Goal: Task Accomplishment & Management: Complete application form

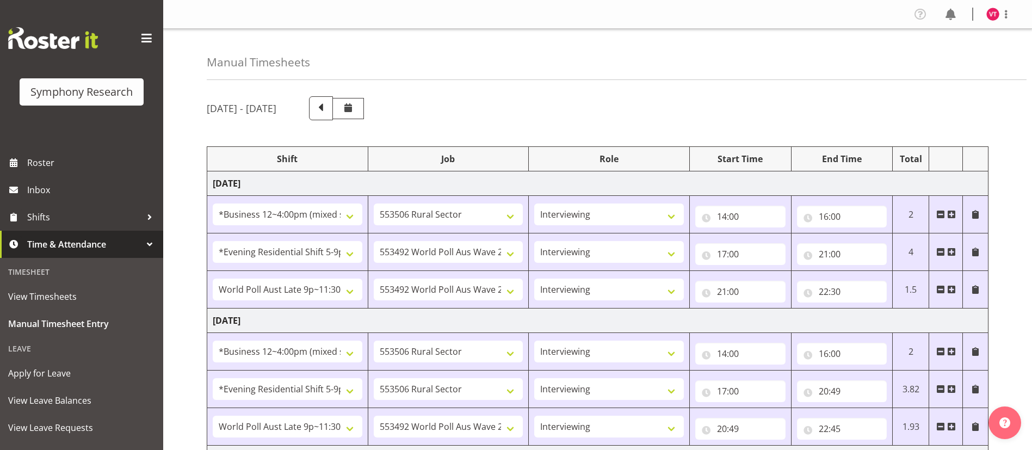
select select "81741"
select select "10587"
select select "47"
select select "48116"
select select "10499"
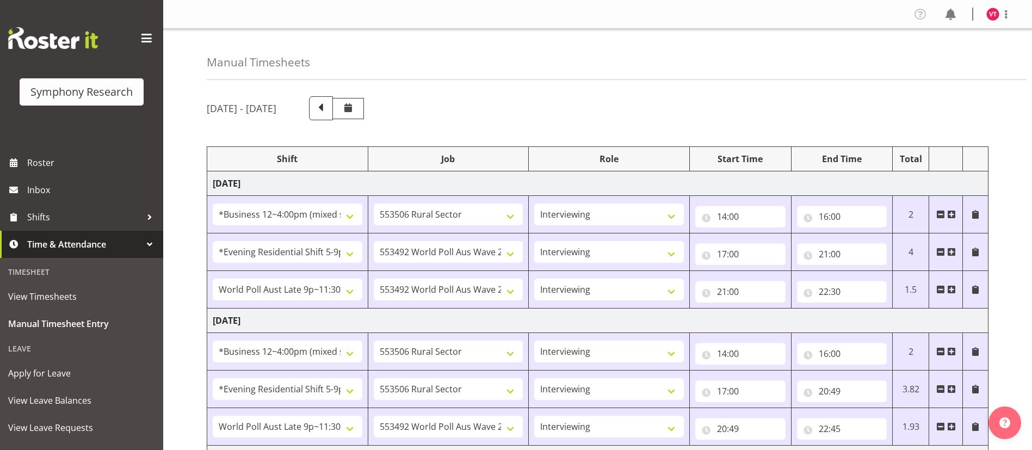
select select "47"
select select "57511"
select select "10499"
select select "47"
select select "81741"
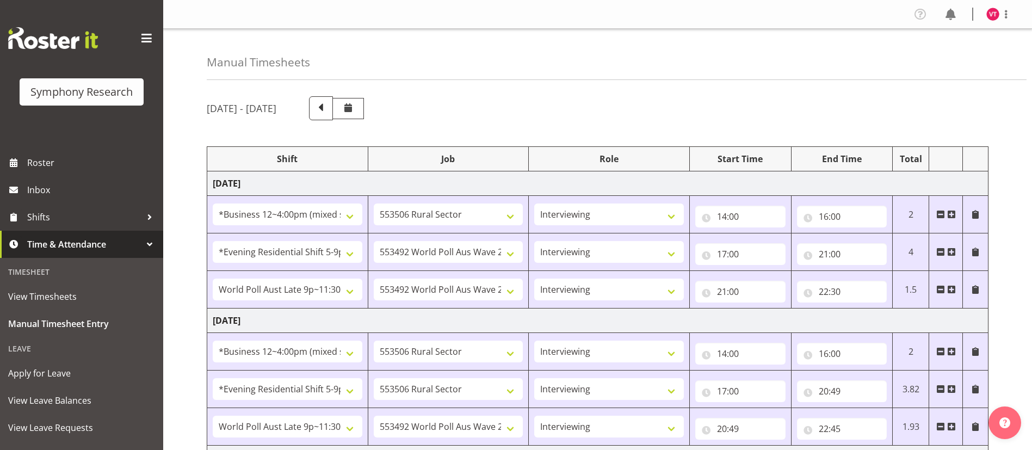
select select "10587"
select select "47"
select select "48116"
select select "10587"
select select "47"
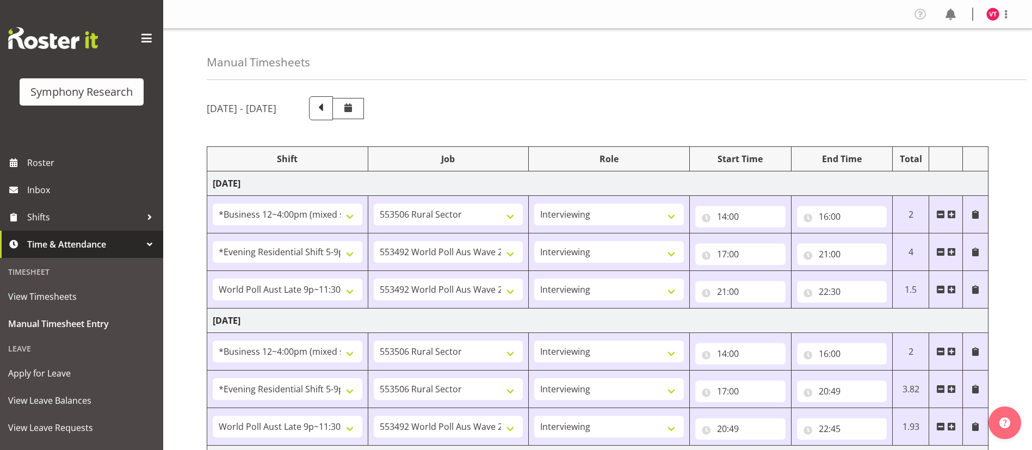
select select "57511"
select select "10499"
select select "47"
select select "81741"
select select "10587"
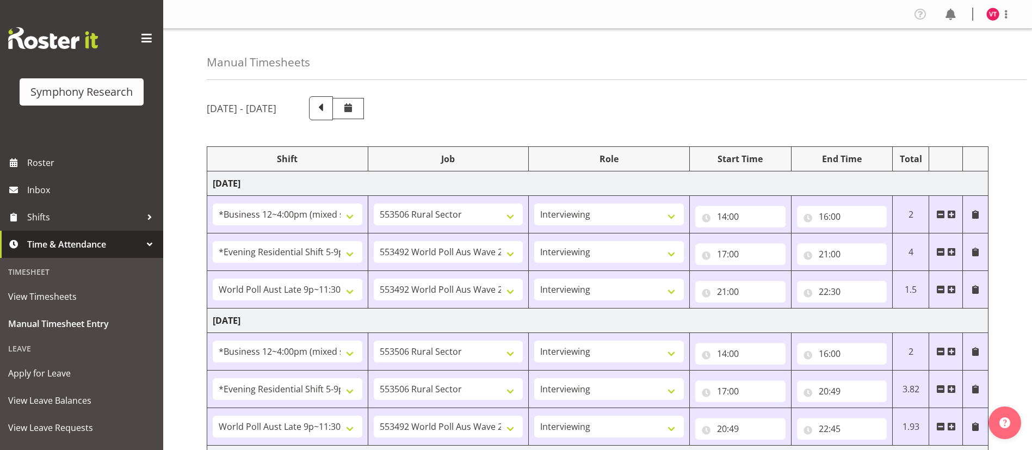
select select "47"
select select "81741"
select select "10527"
select select "47"
select select "48116"
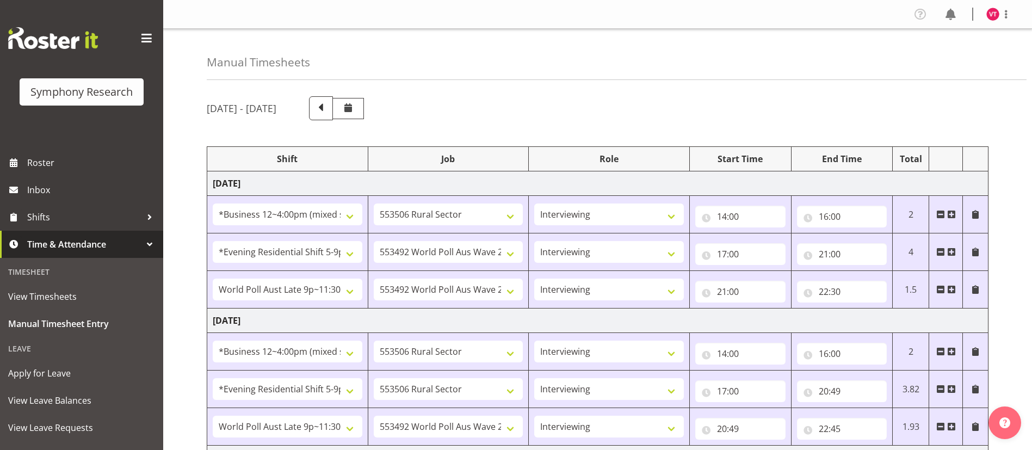
select select "10587"
select select "47"
select select "48116"
select select "10499"
select select "47"
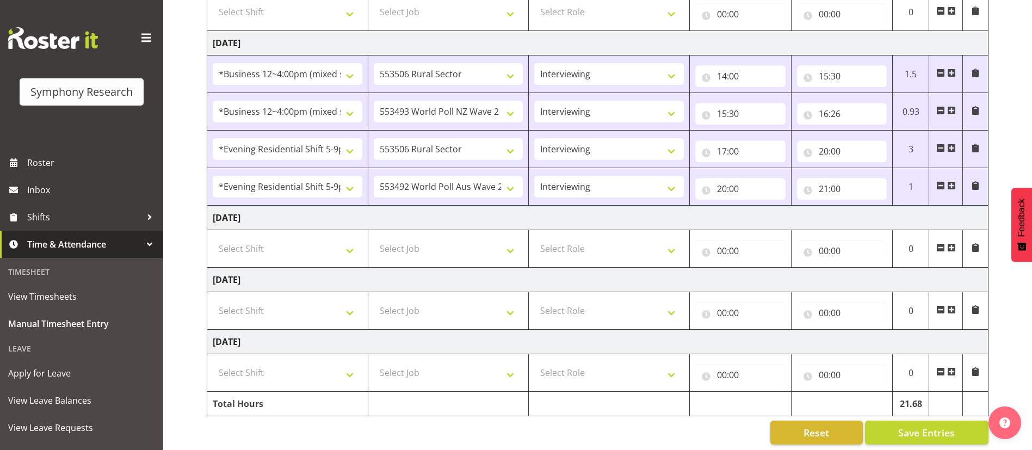
scroll to position [479, 0]
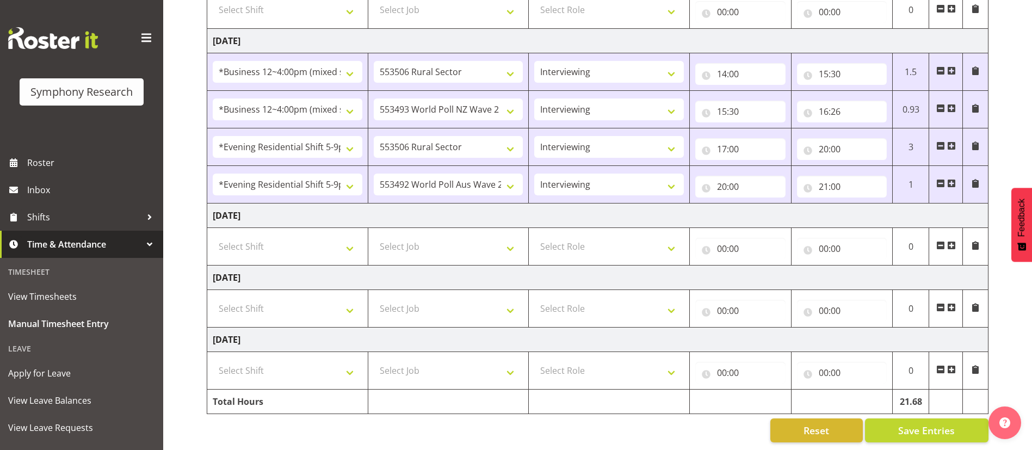
drag, startPoint x: 1040, startPoint y: 46, endPoint x: 1044, endPoint y: 261, distance: 214.5
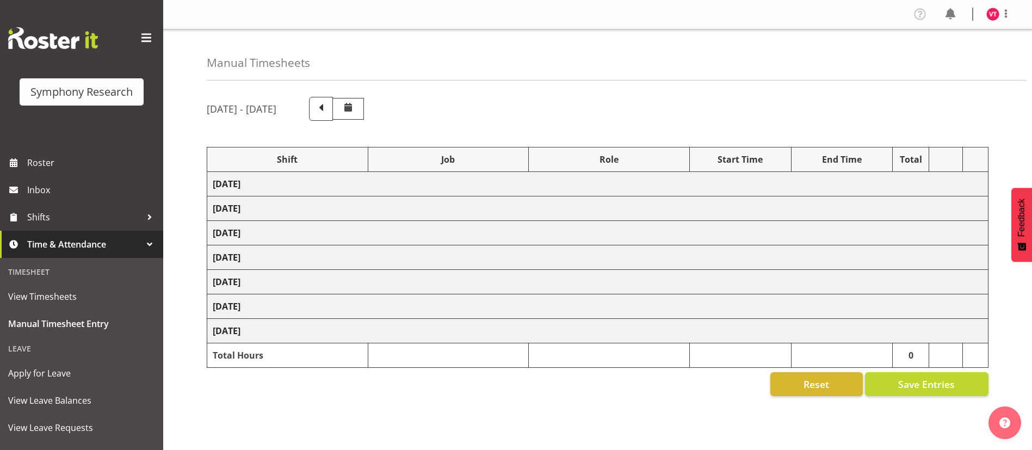
scroll to position [87, 0]
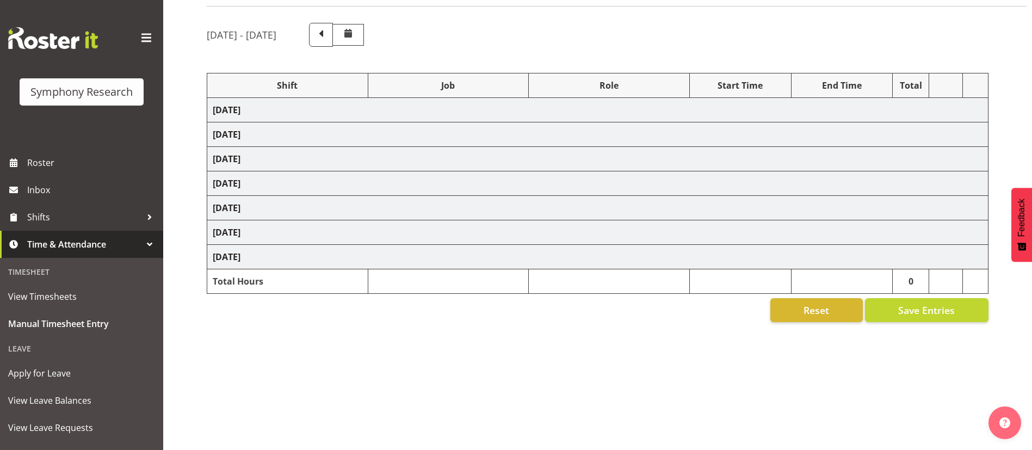
select select "81741"
select select "10587"
select select "47"
select select "48116"
select select "10499"
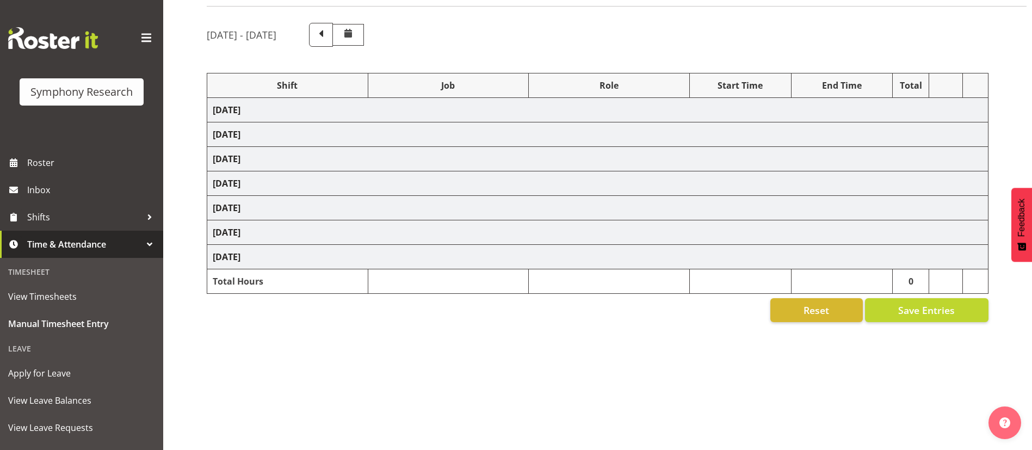
select select "47"
select select "57511"
select select "10499"
select select "47"
select select "81741"
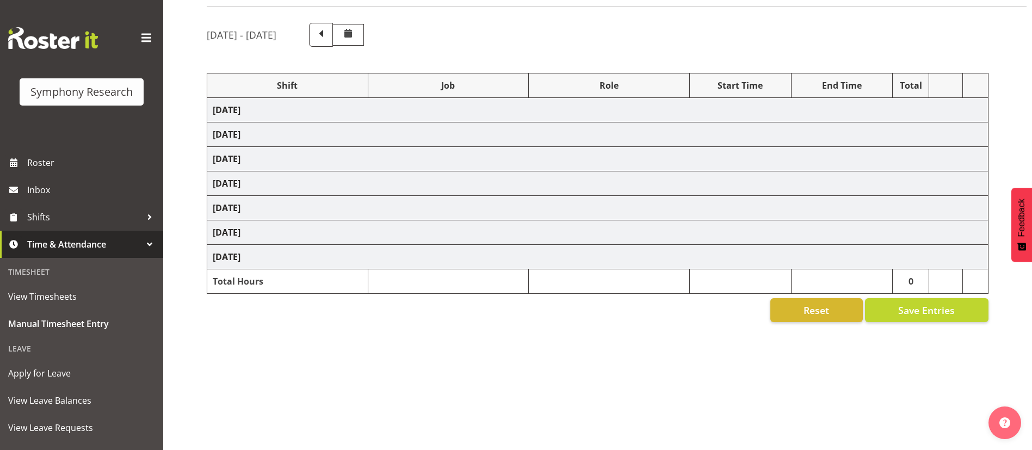
select select "10587"
select select "47"
select select "48116"
select select "10587"
select select "47"
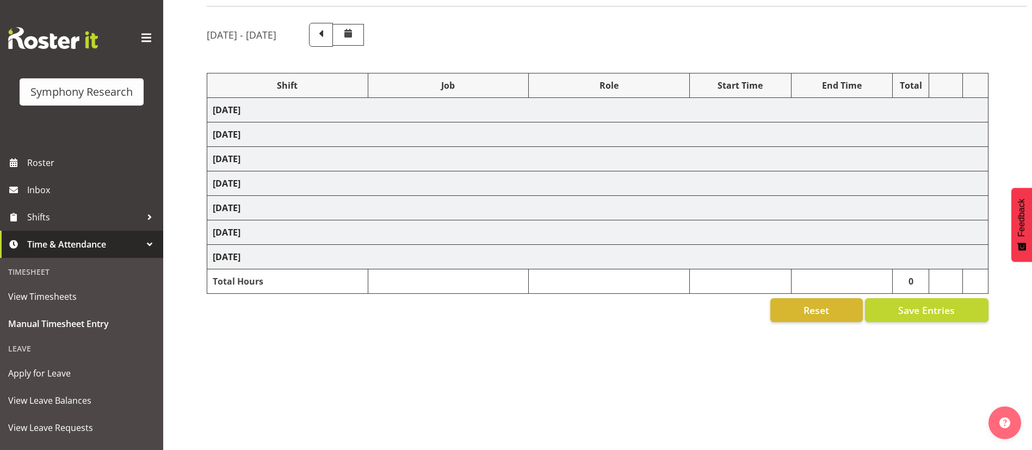
select select "57511"
select select "10499"
select select "47"
select select "81741"
select select "10587"
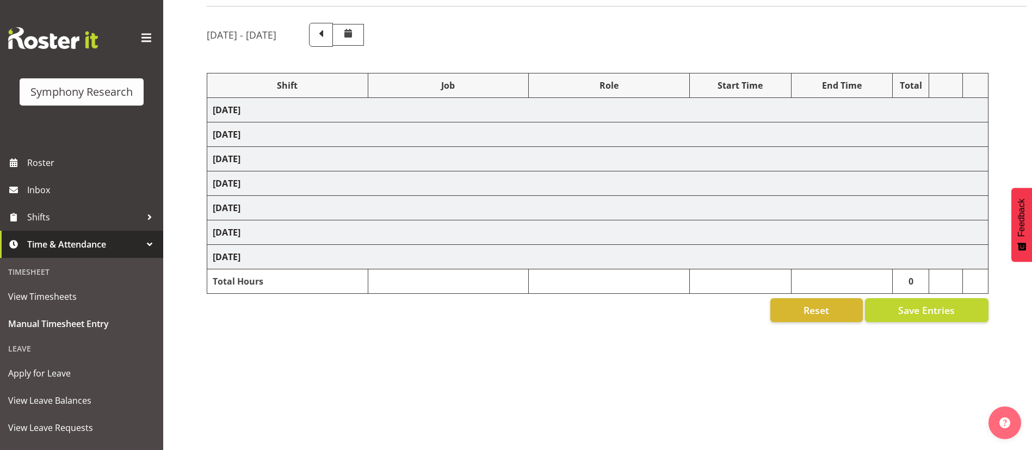
select select "47"
select select "81741"
select select "10527"
select select "47"
select select "48116"
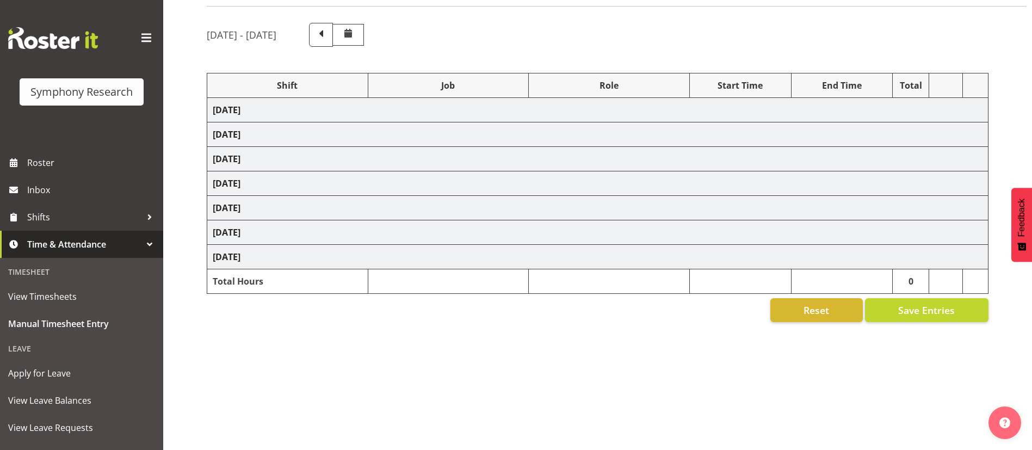
select select "10587"
select select "47"
select select "48116"
select select "10499"
select select "47"
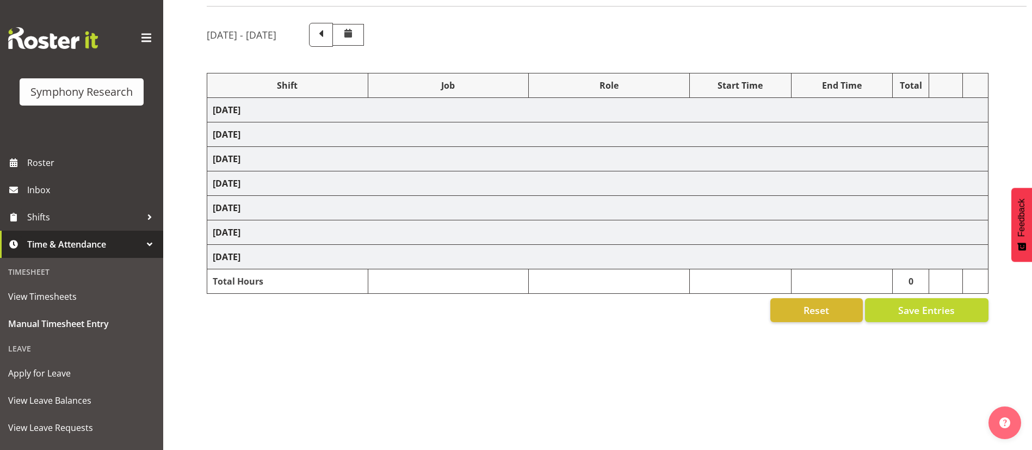
select select "57511"
select select "10499"
select select "47"
select select "81741"
select select "10587"
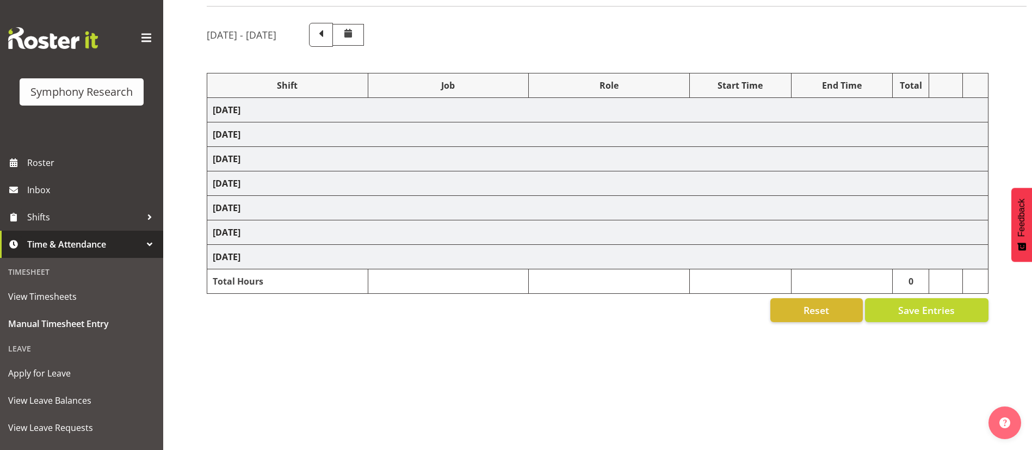
select select "47"
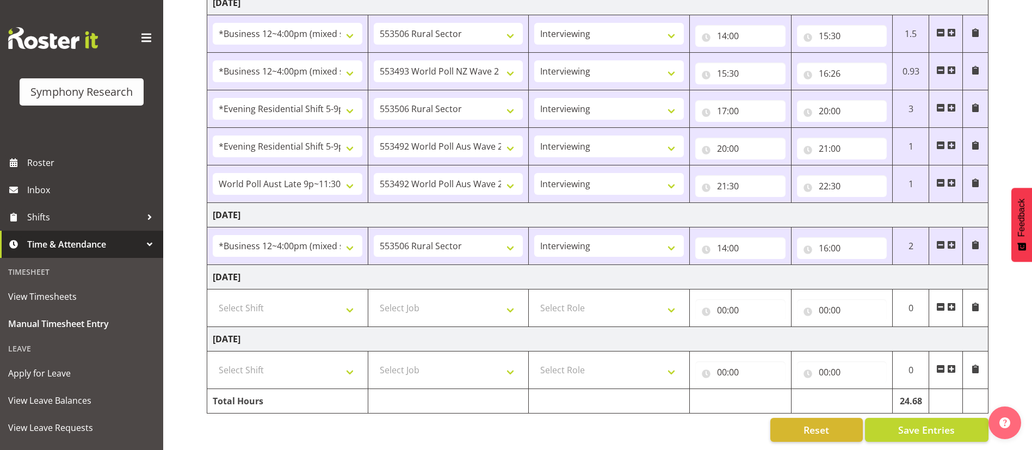
scroll to position [530, 0]
